Goal: Navigation & Orientation: Go to known website

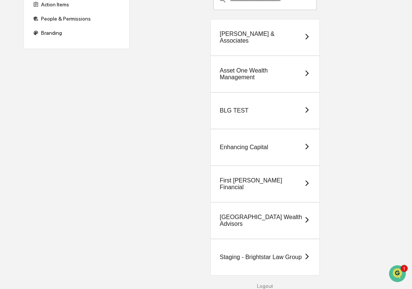
scroll to position [71, 0]
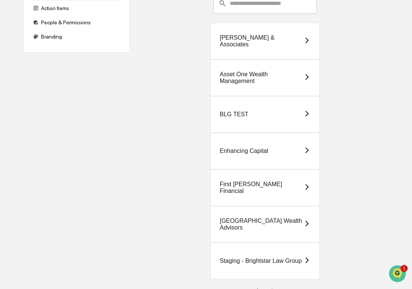
click at [265, 52] on div "[PERSON_NAME] & Associates" at bounding box center [264, 41] width 109 height 37
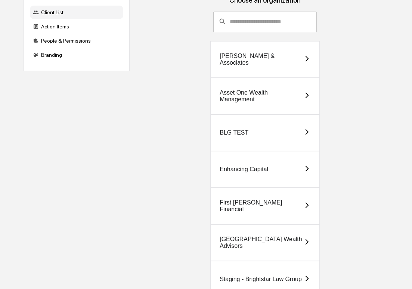
scroll to position [61, 0]
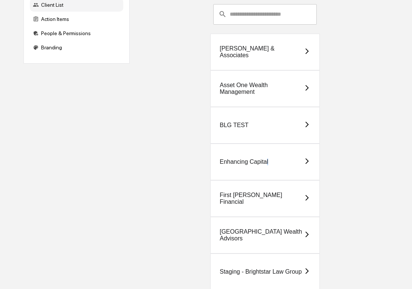
click at [268, 159] on div "Enhancing Capital" at bounding box center [244, 161] width 49 height 7
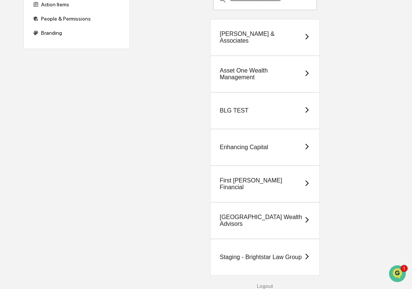
click at [264, 252] on div "Staging - Brightstar Law Group" at bounding box center [264, 257] width 109 height 37
